Goal: Check status: Check status

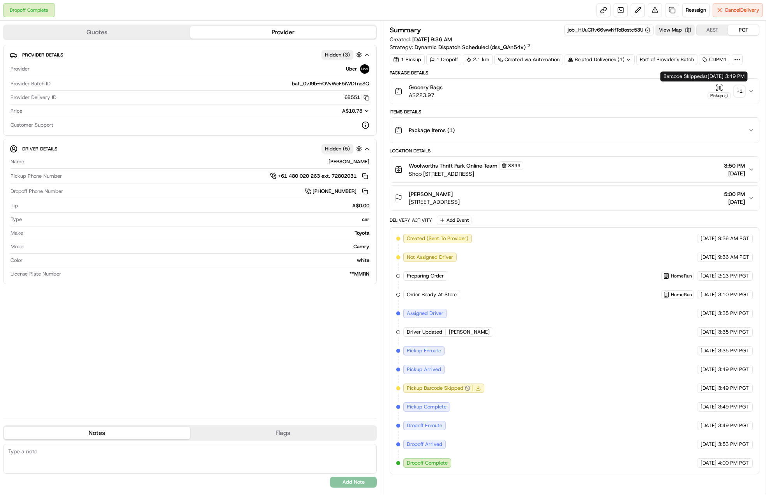
click at [736, 92] on div "+ 1" at bounding box center [739, 91] width 11 height 11
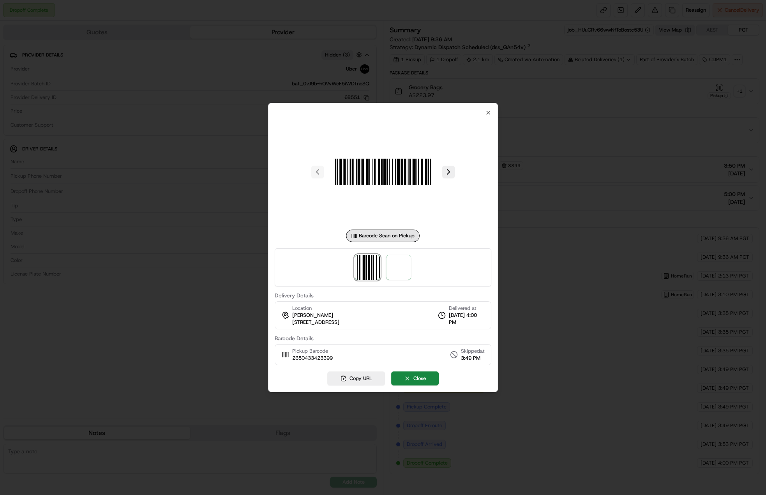
click at [413, 257] on div at bounding box center [383, 267] width 217 height 38
click at [404, 263] on span at bounding box center [398, 267] width 25 height 25
